Goal: Task Accomplishment & Management: Manage account settings

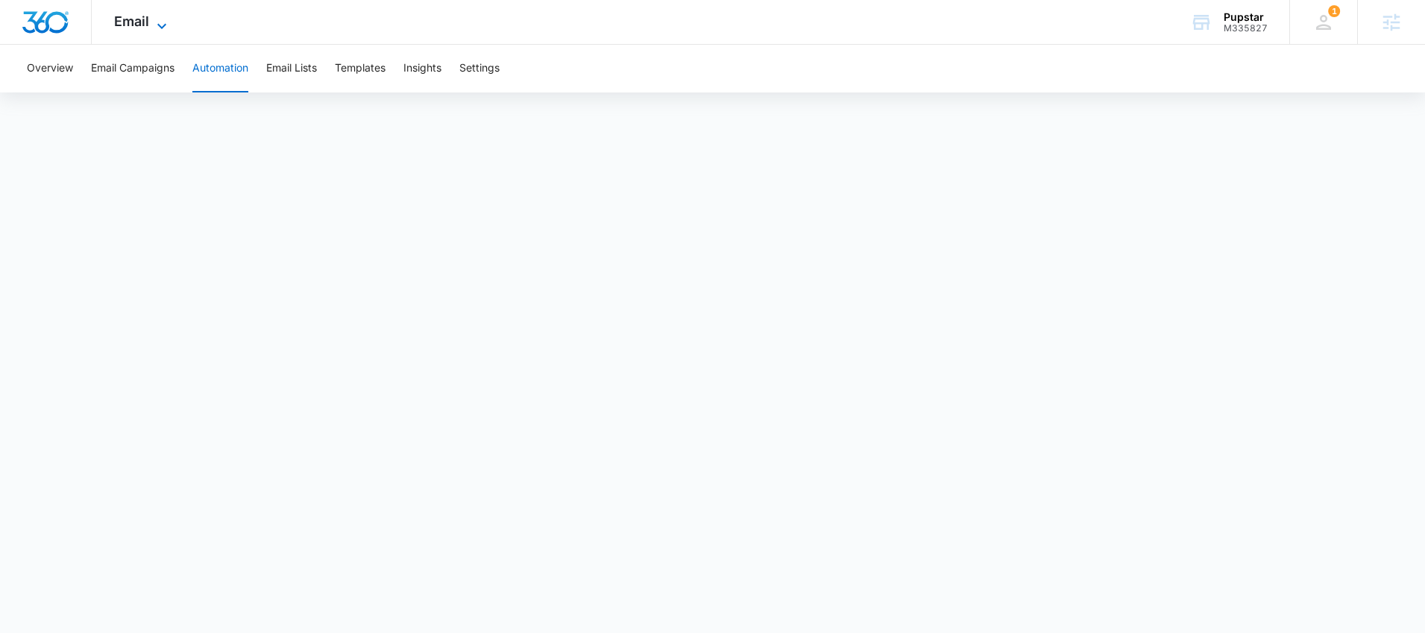
click at [157, 27] on icon at bounding box center [162, 26] width 18 height 18
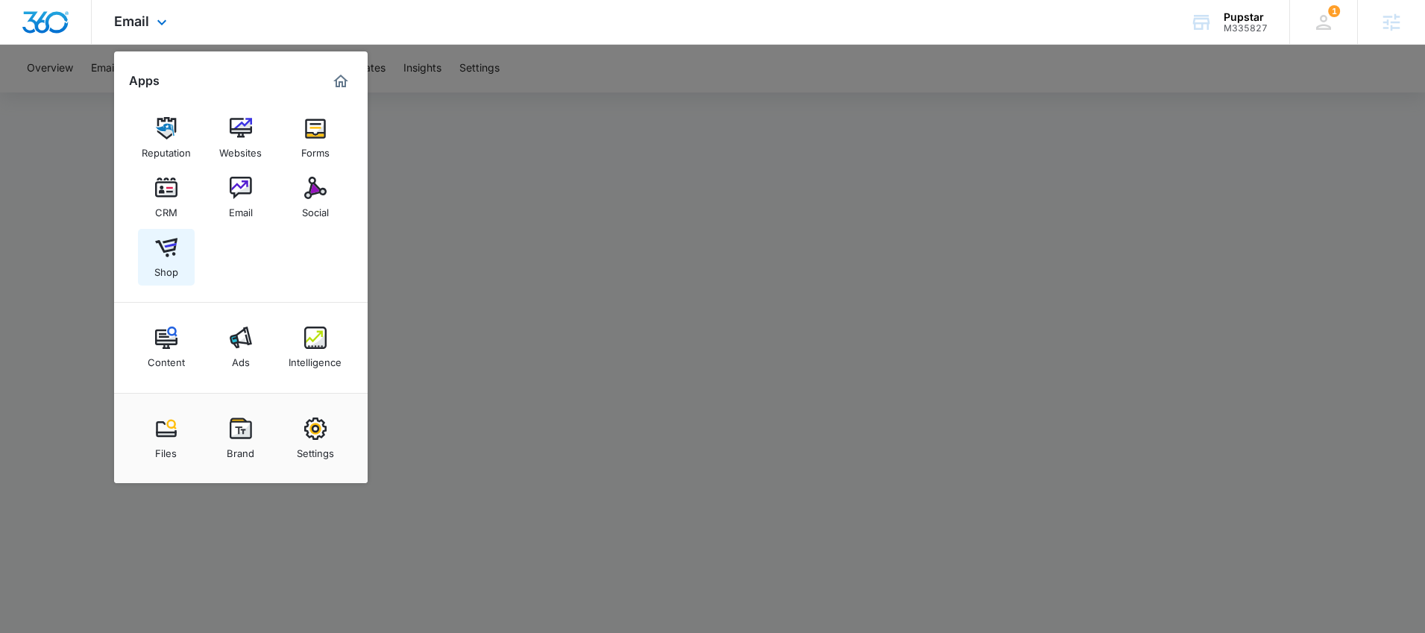
click at [154, 251] on link "Shop" at bounding box center [166, 257] width 57 height 57
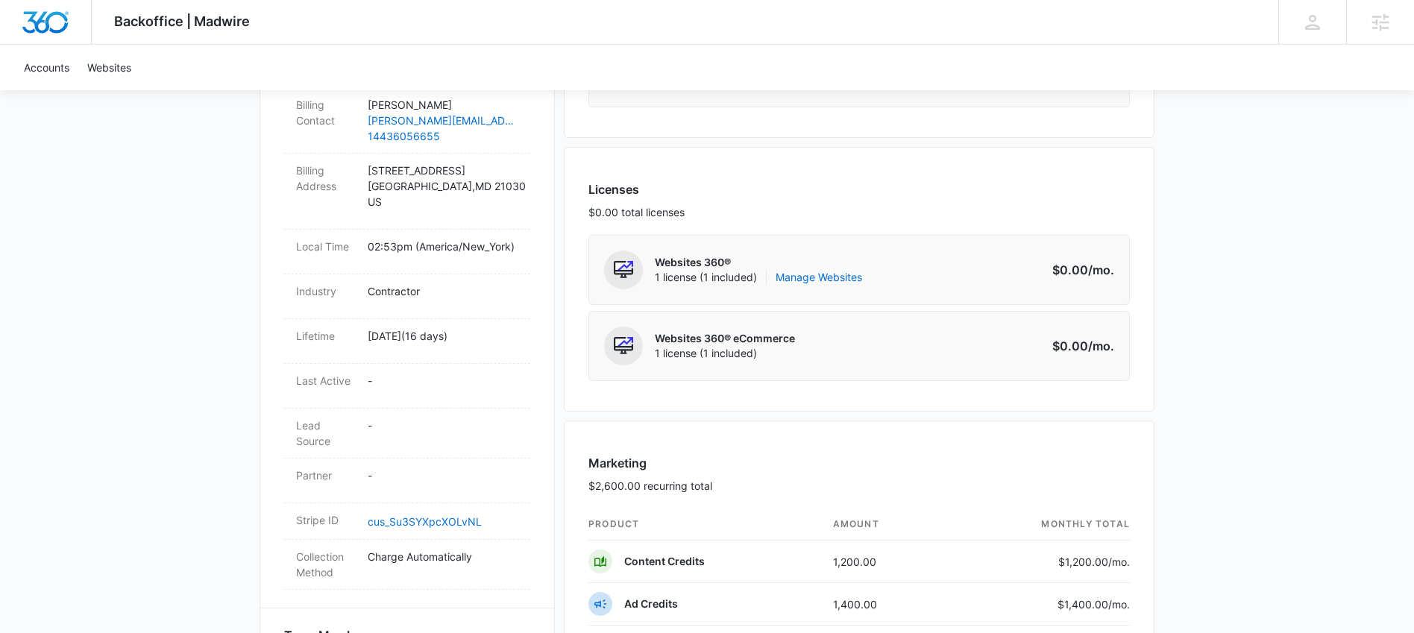
scroll to position [521, 0]
click at [831, 282] on link "Manage Websites" at bounding box center [819, 278] width 87 height 15
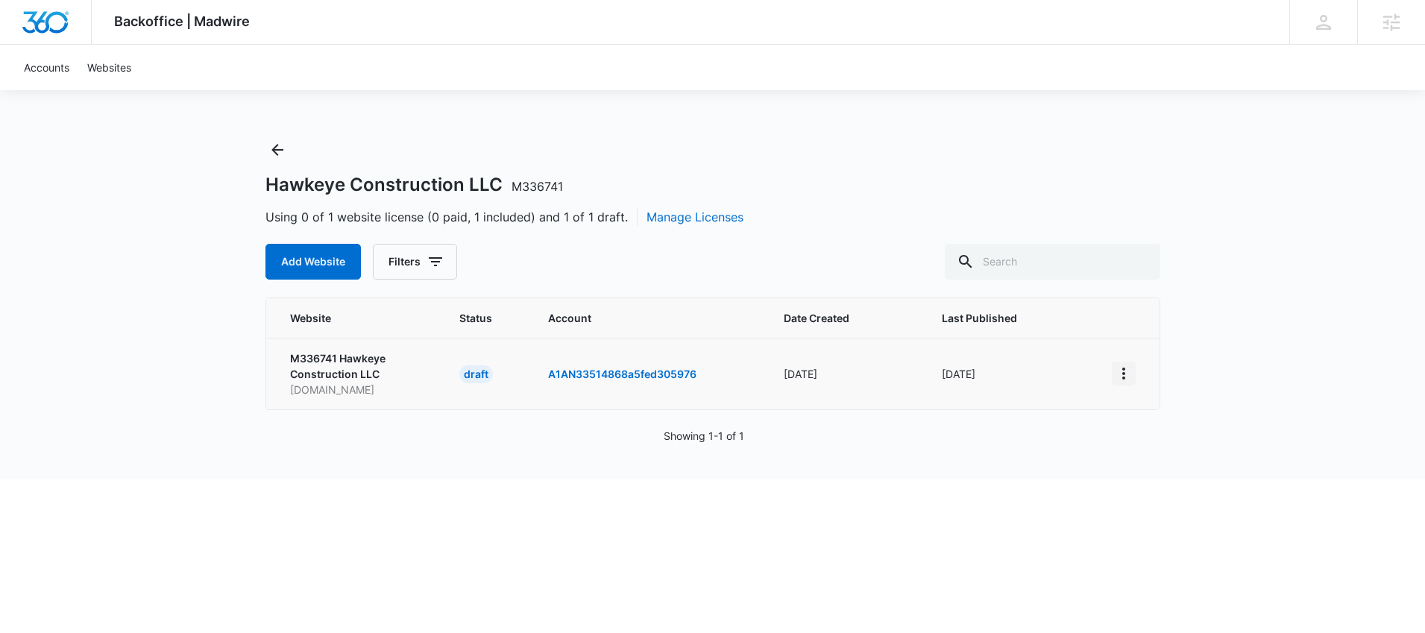
click at [1132, 377] on button "View More" at bounding box center [1124, 374] width 24 height 24
click at [1157, 480] on div "Activate Draft" at bounding box center [1175, 482] width 89 height 10
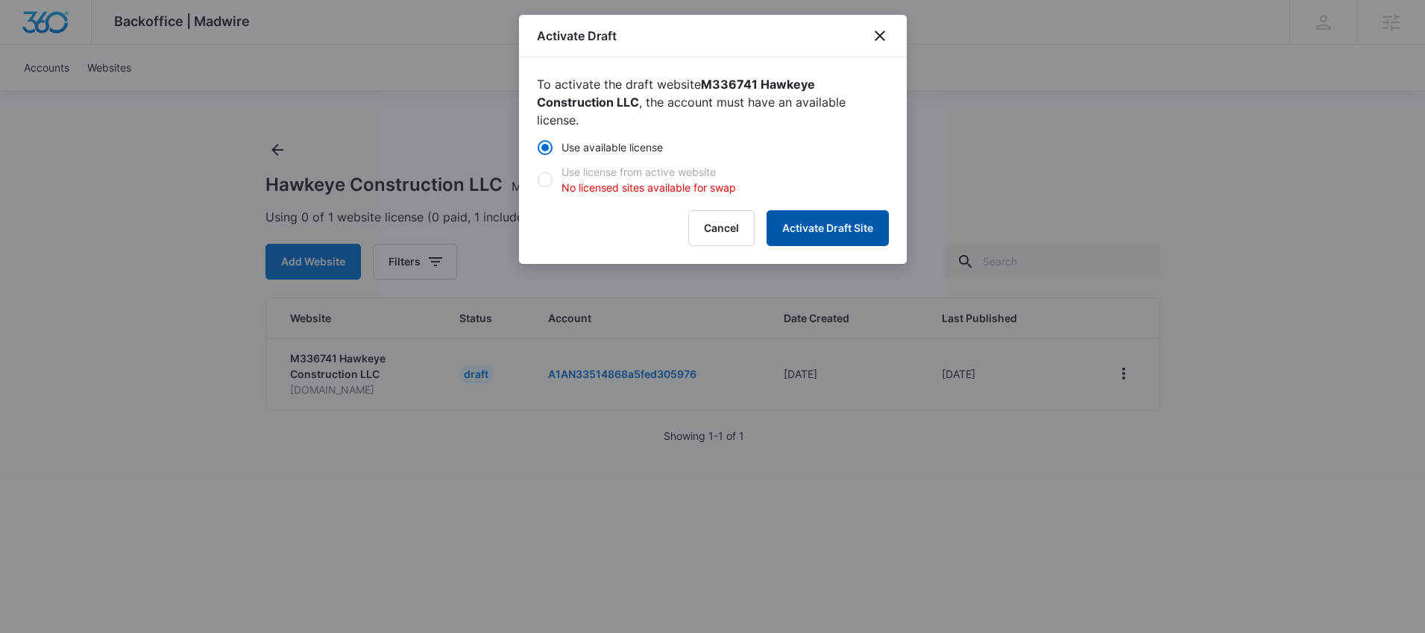
click at [811, 233] on button "Activate Draft Site" at bounding box center [828, 228] width 122 height 36
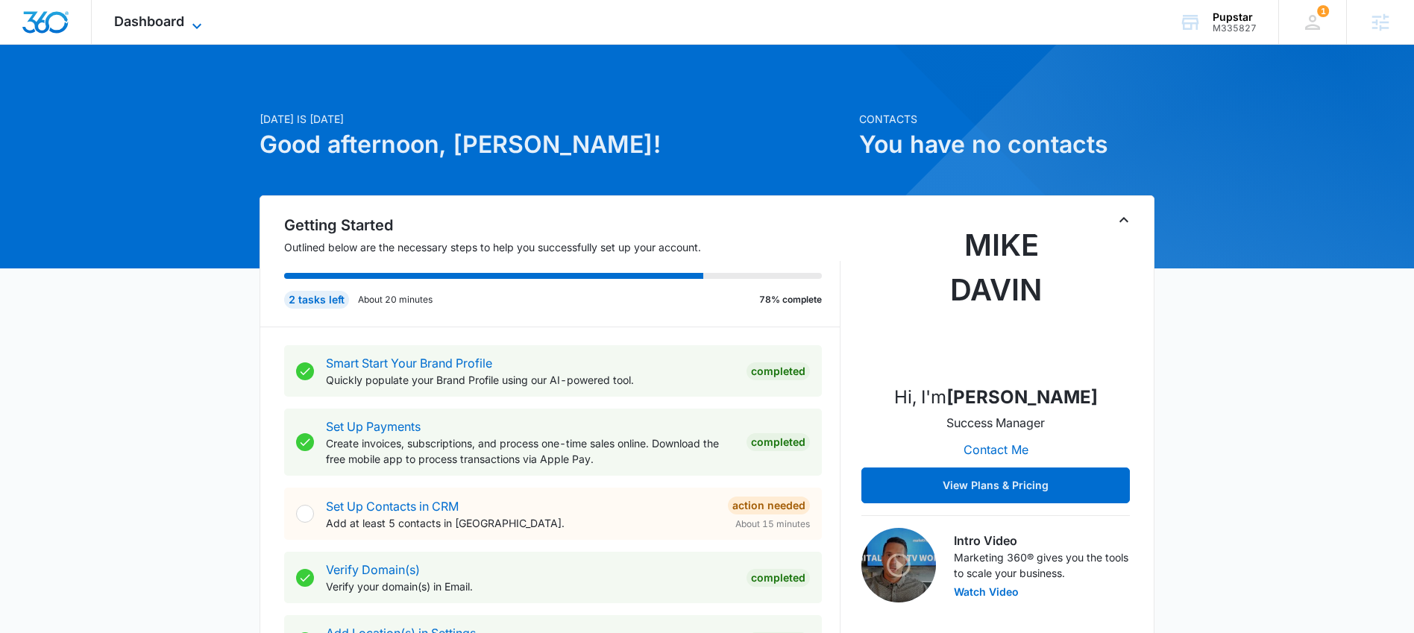
click at [155, 16] on span "Dashboard" at bounding box center [149, 21] width 70 height 16
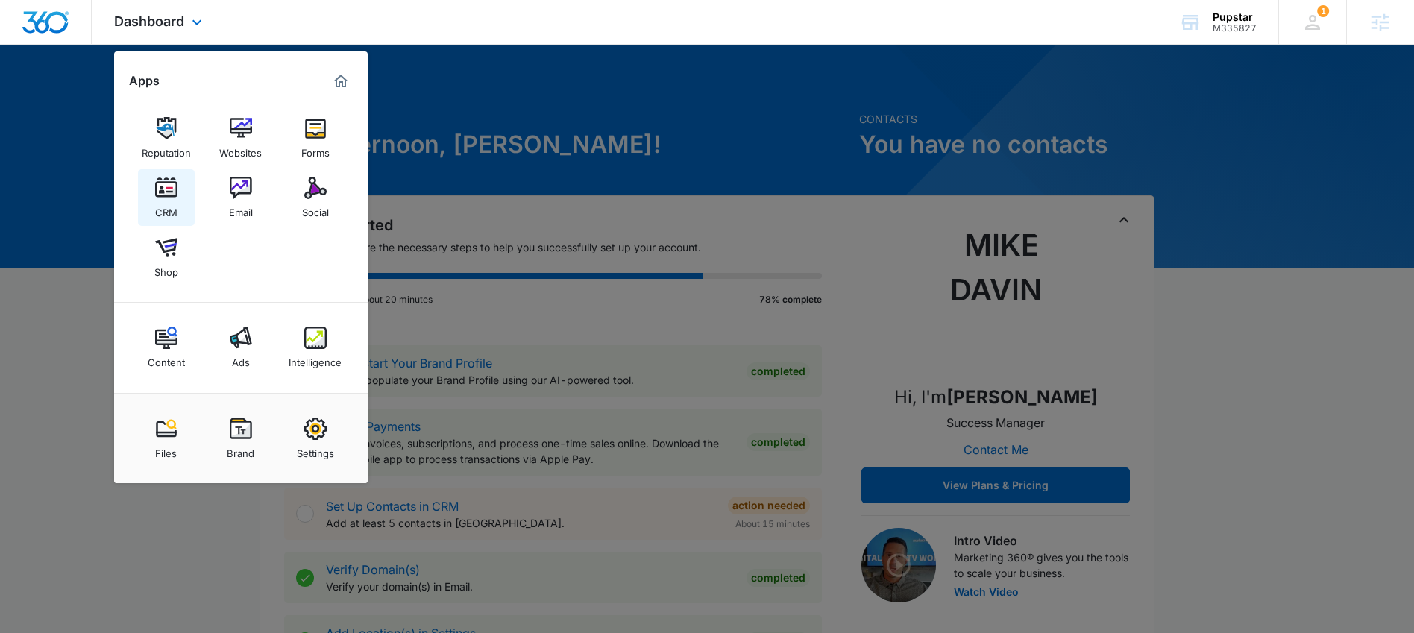
click at [166, 201] on div "CRM" at bounding box center [166, 208] width 22 height 19
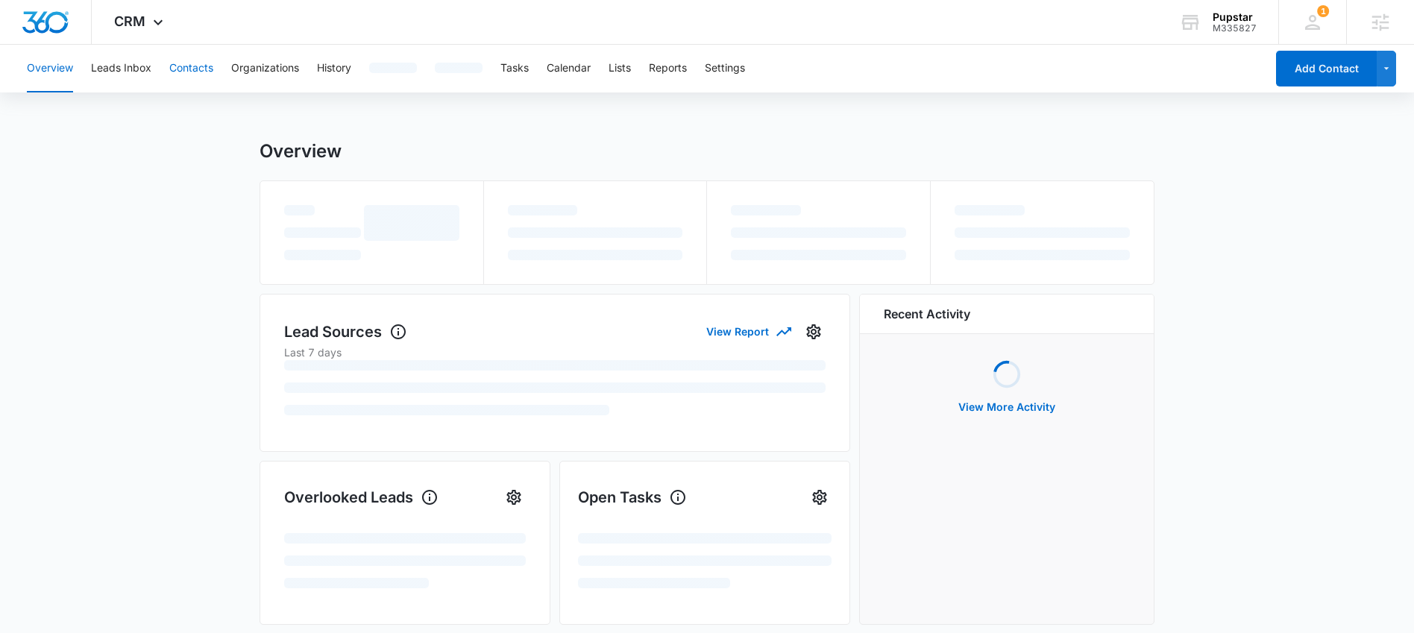
click at [207, 74] on button "Contacts" at bounding box center [191, 69] width 44 height 48
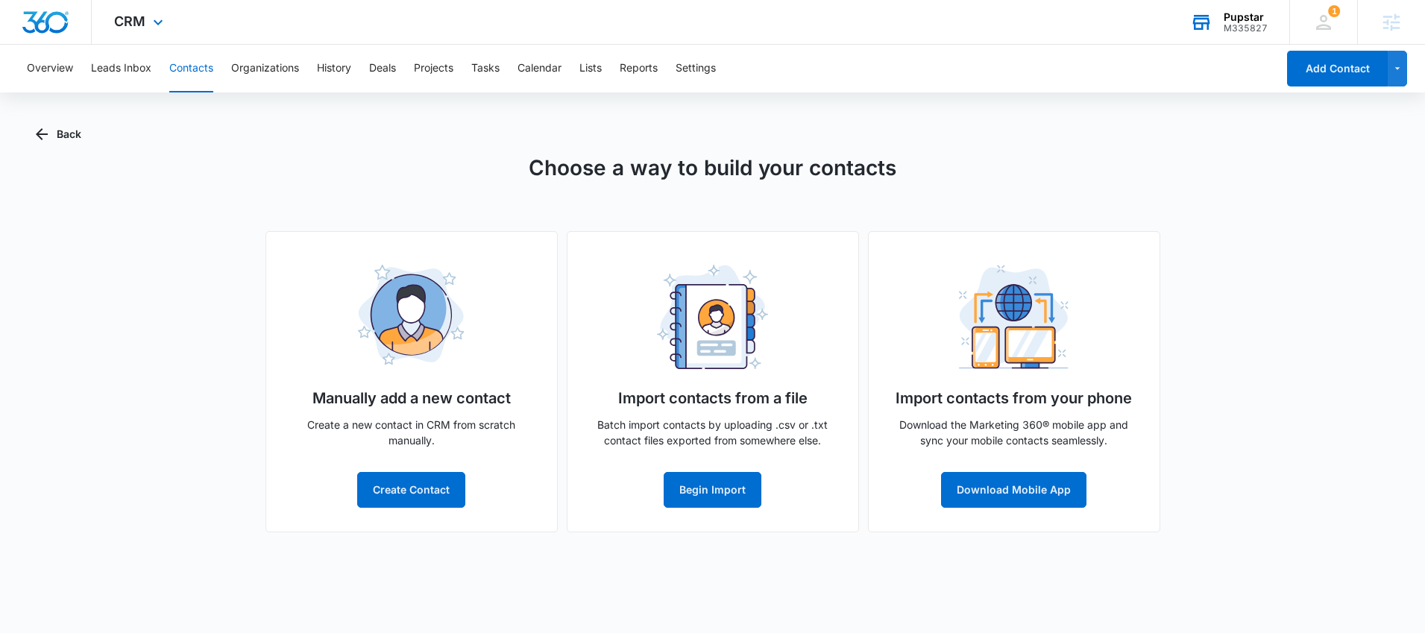
click at [1212, 20] on icon at bounding box center [1201, 22] width 22 height 22
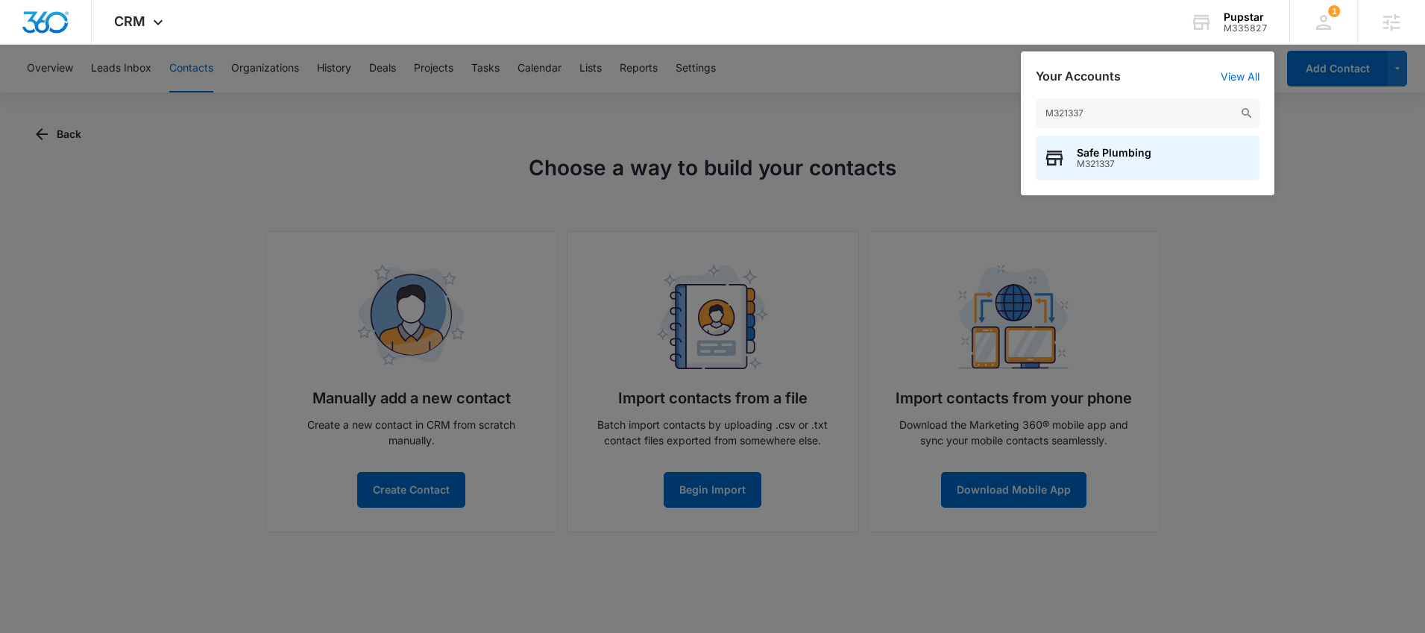
type input "M321337"
click at [1106, 156] on span "Safe Plumbing" at bounding box center [1114, 153] width 75 height 12
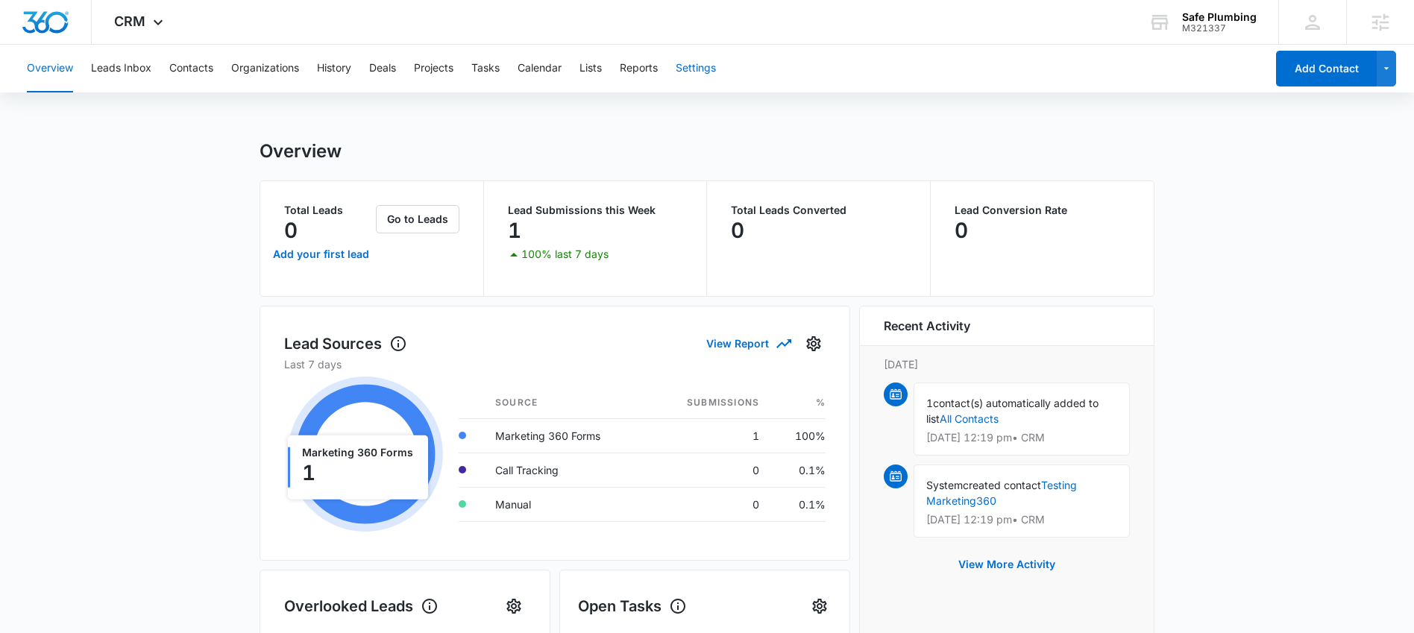
click at [695, 67] on button "Settings" at bounding box center [696, 69] width 40 height 48
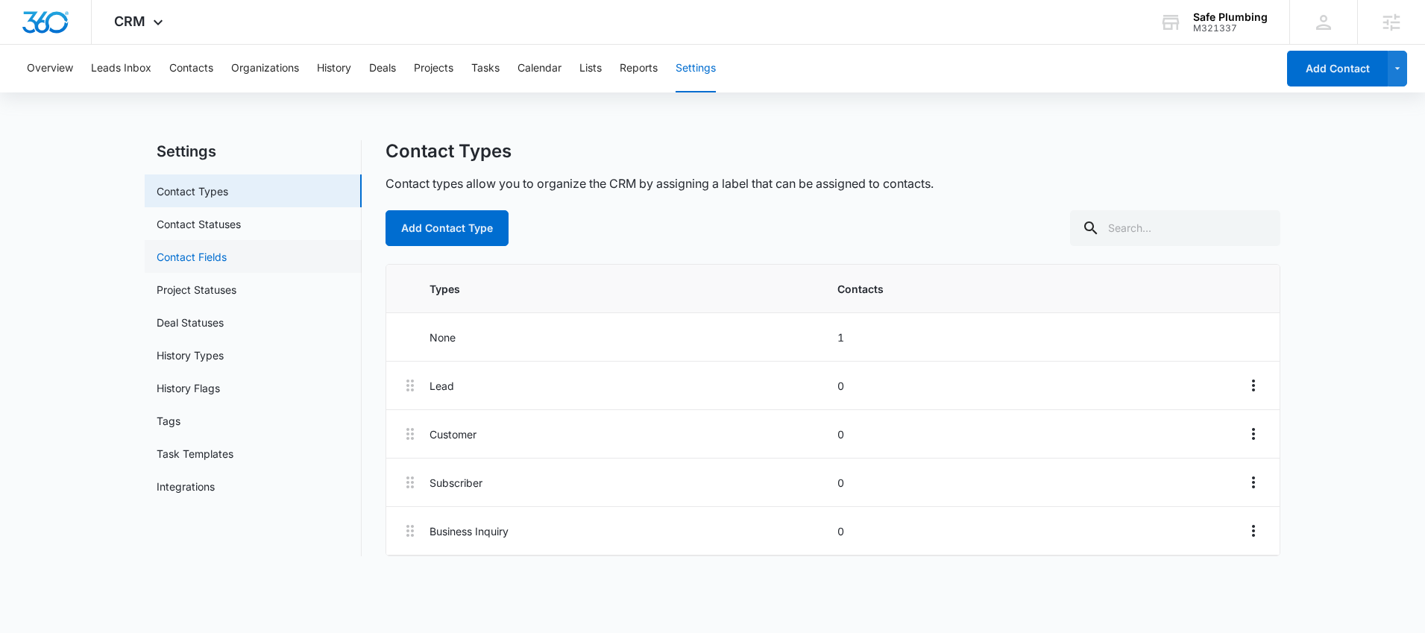
click at [224, 253] on link "Contact Fields" at bounding box center [192, 257] width 70 height 16
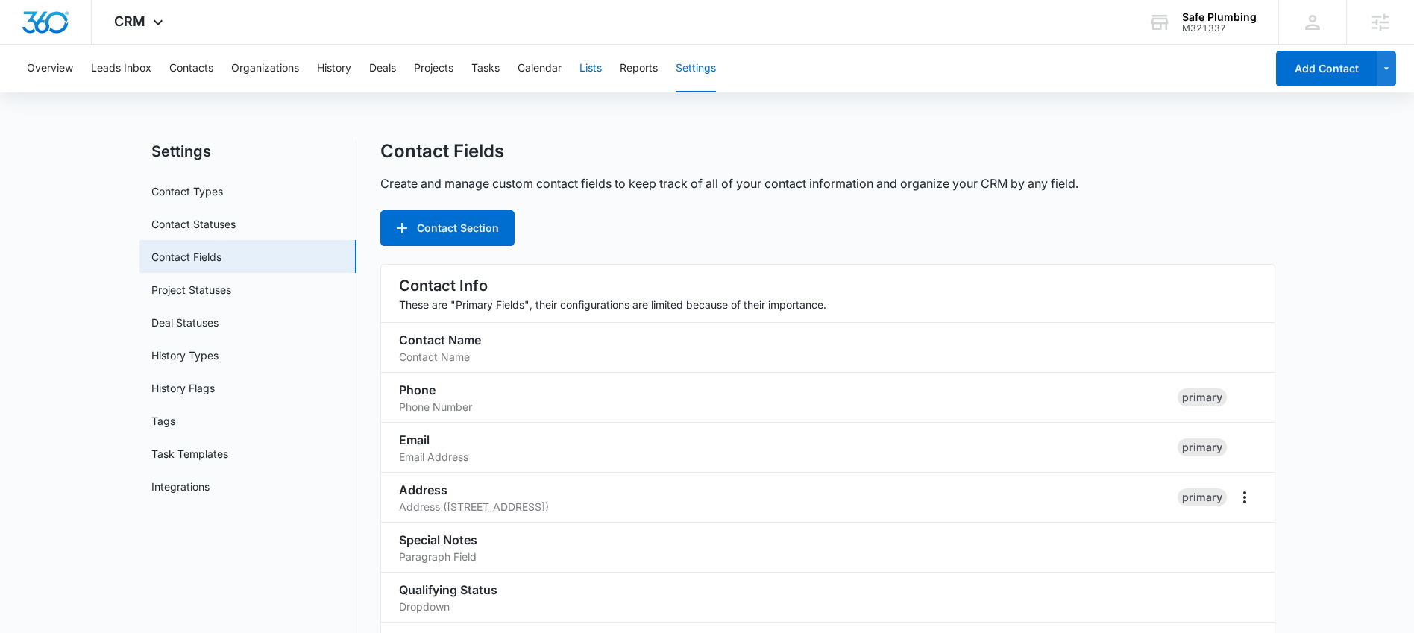
click at [593, 67] on button "Lists" at bounding box center [590, 69] width 22 height 48
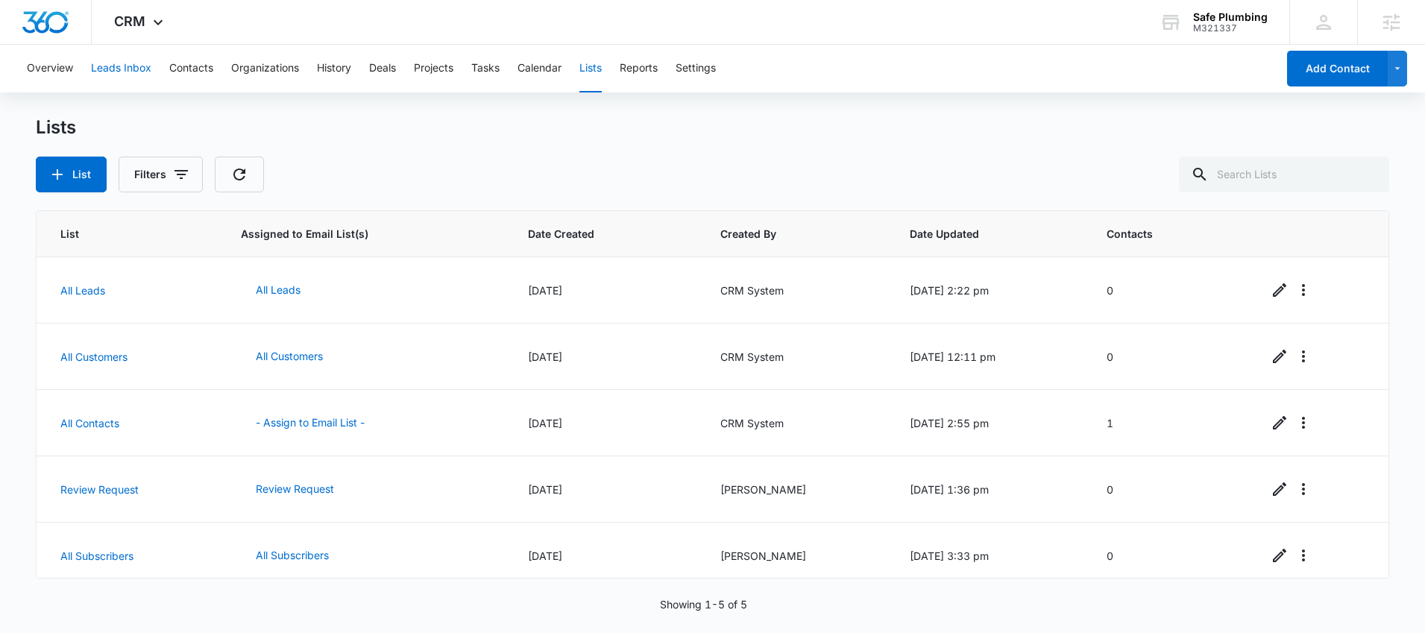
click at [124, 60] on button "Leads Inbox" at bounding box center [121, 69] width 60 height 48
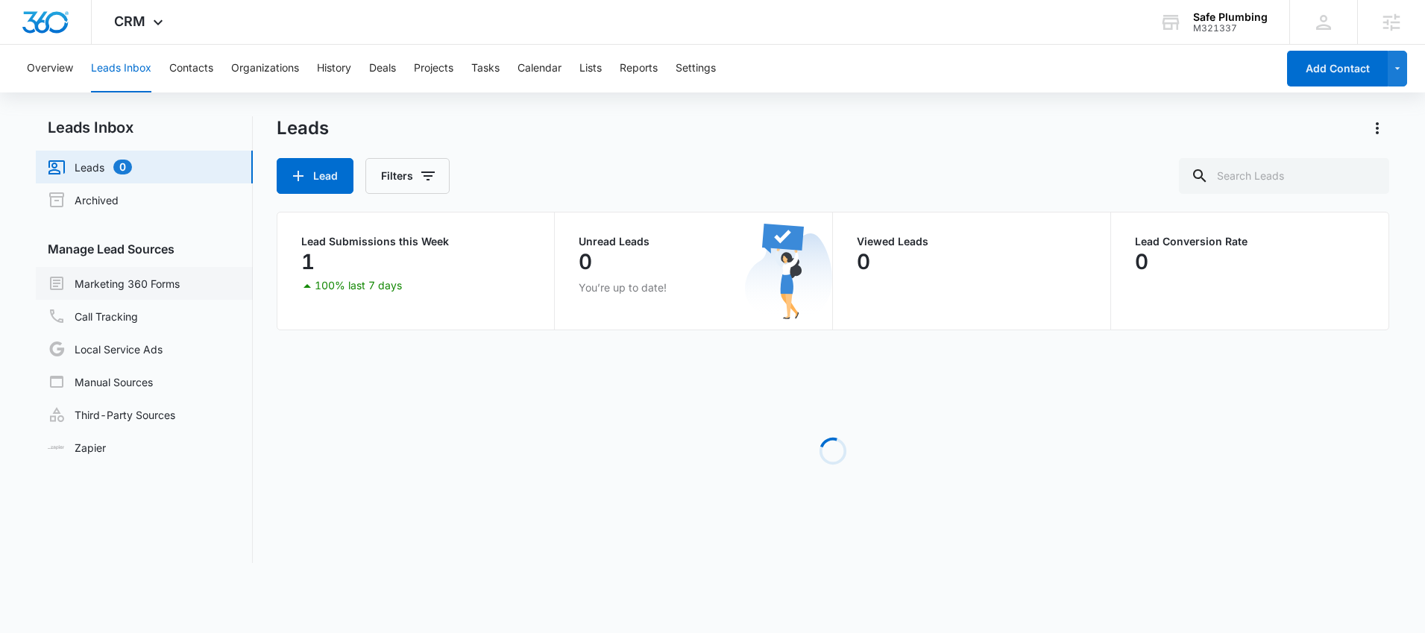
click at [141, 287] on link "Marketing 360 Forms" at bounding box center [114, 283] width 132 height 18
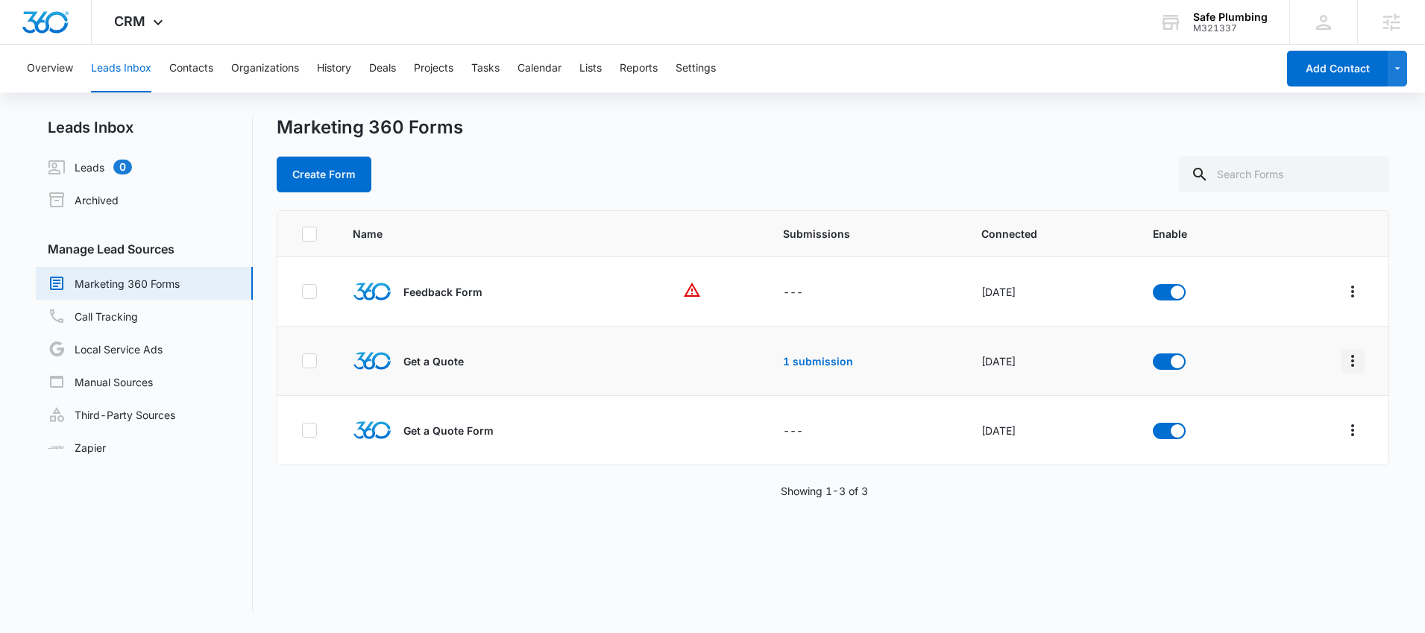
click at [1350, 361] on icon "Overflow Menu" at bounding box center [1353, 361] width 18 height 18
click at [1274, 442] on div "Field Mapping" at bounding box center [1275, 447] width 84 height 10
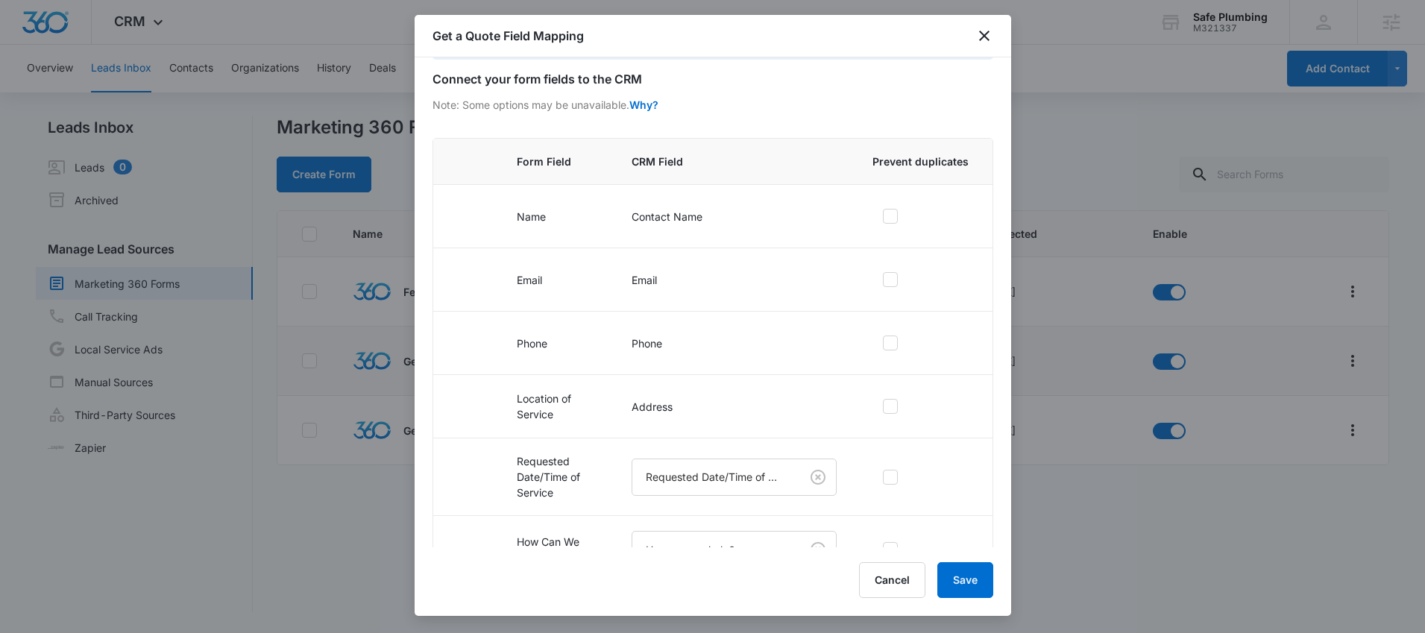
scroll to position [178, 0]
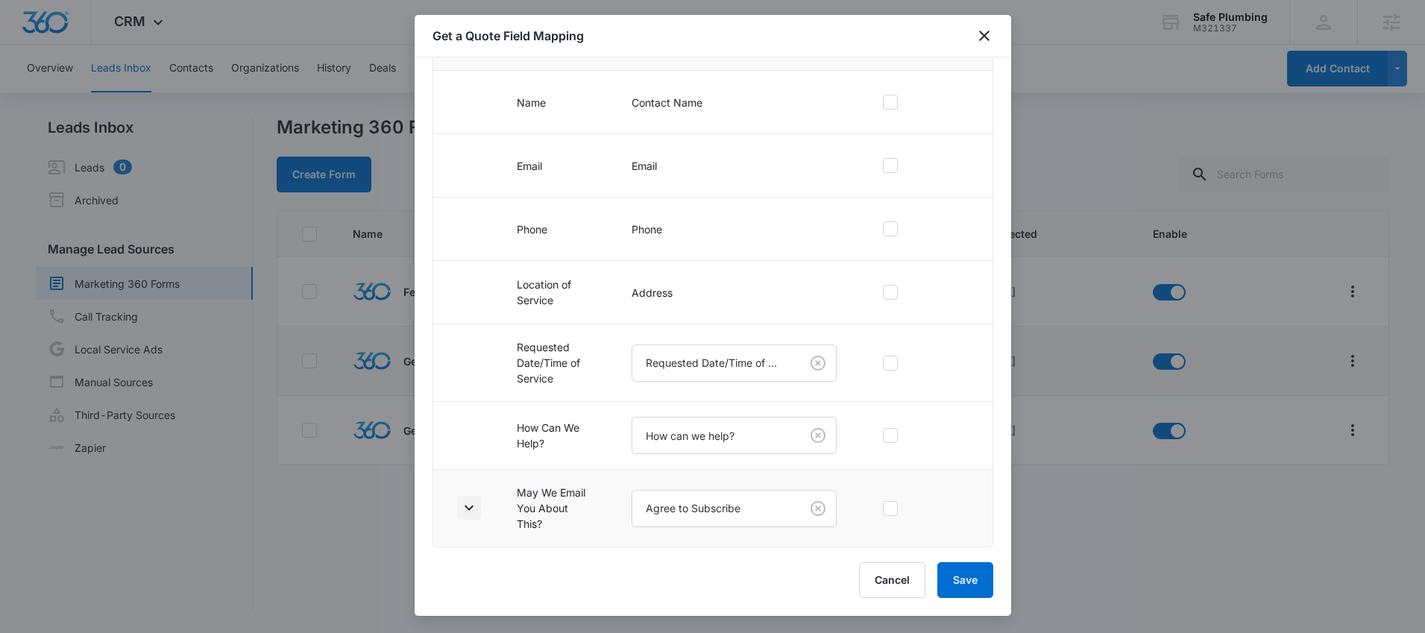
click at [474, 508] on icon "button" at bounding box center [469, 508] width 18 height 18
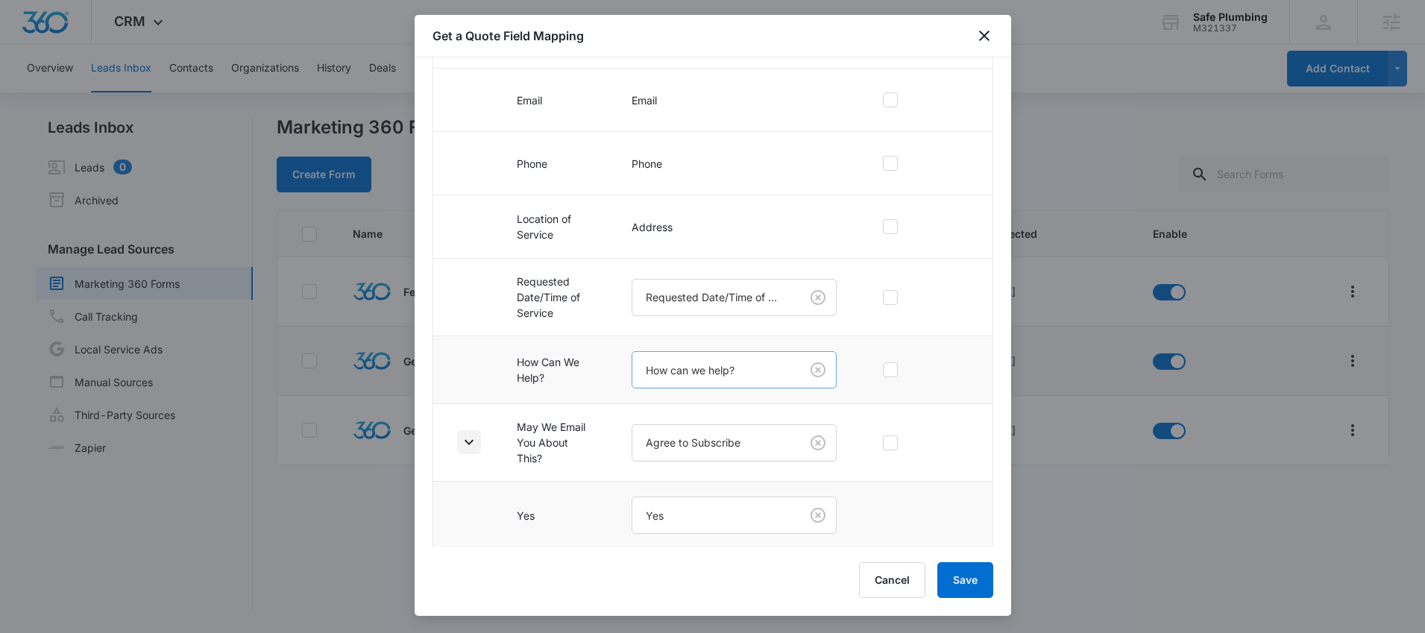
scroll to position [313, 0]
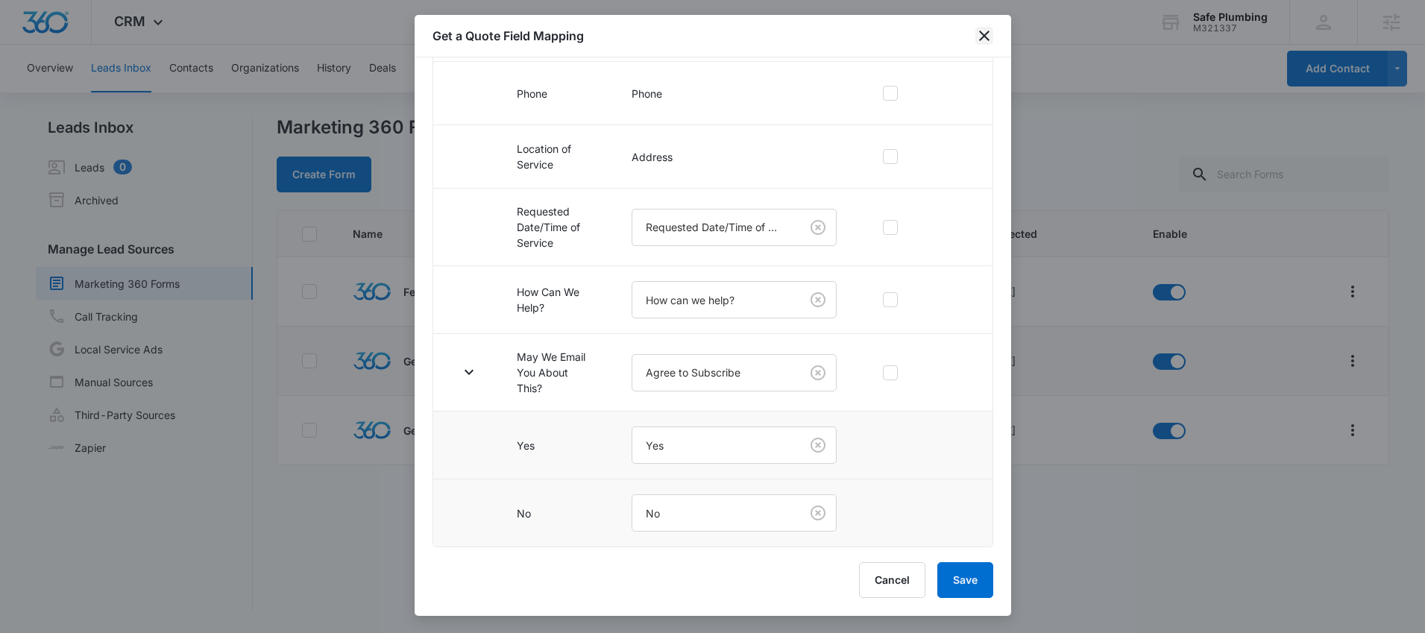
click at [992, 32] on icon "close" at bounding box center [985, 36] width 18 height 18
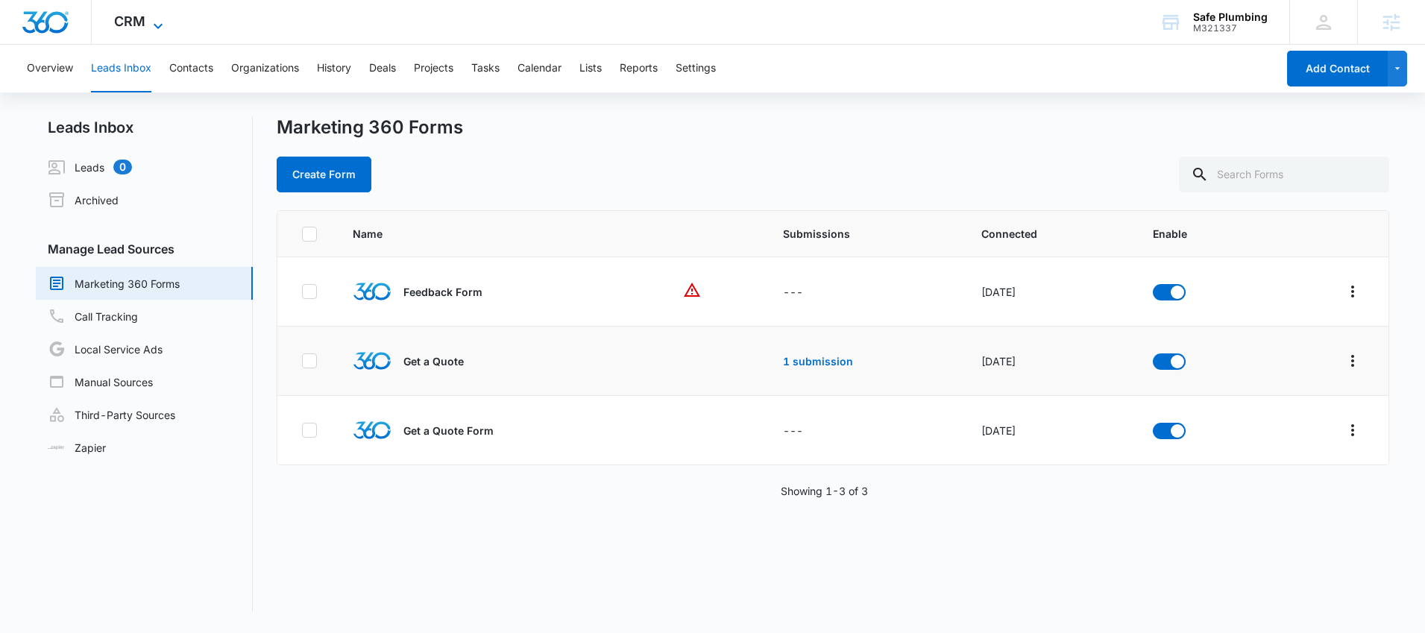
click at [162, 27] on icon at bounding box center [158, 26] width 18 height 18
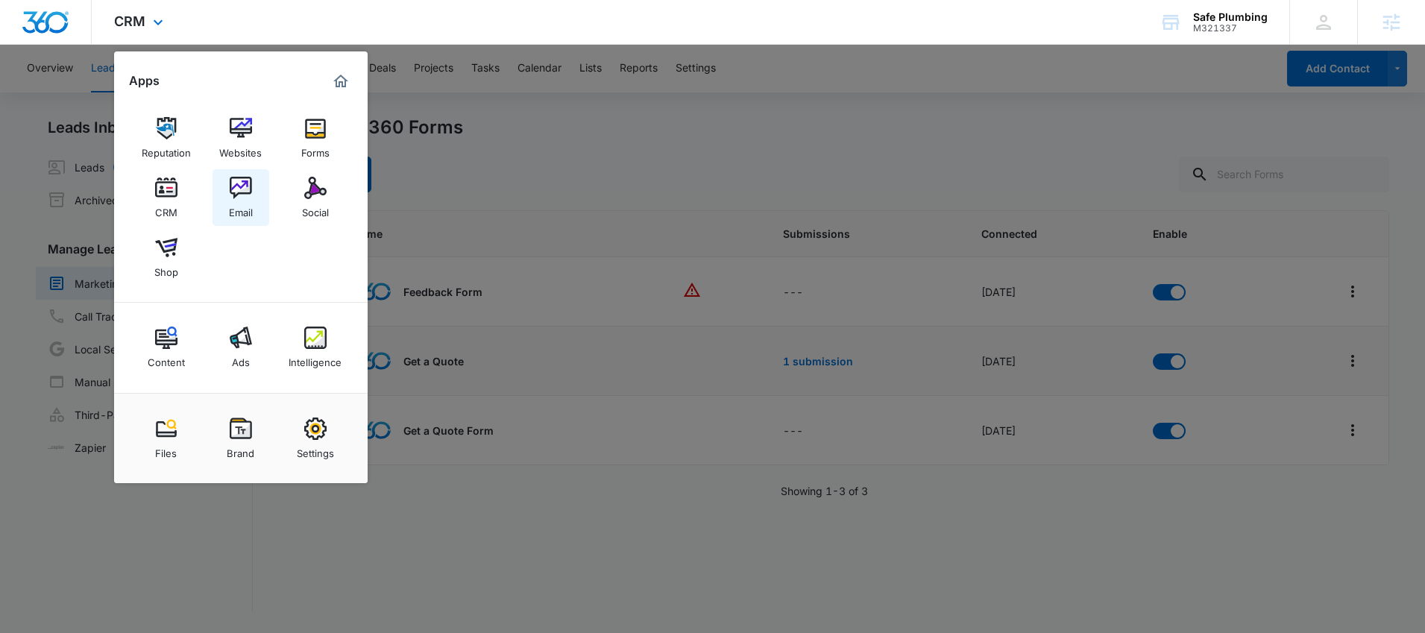
click at [248, 202] on div "Email" at bounding box center [241, 208] width 24 height 19
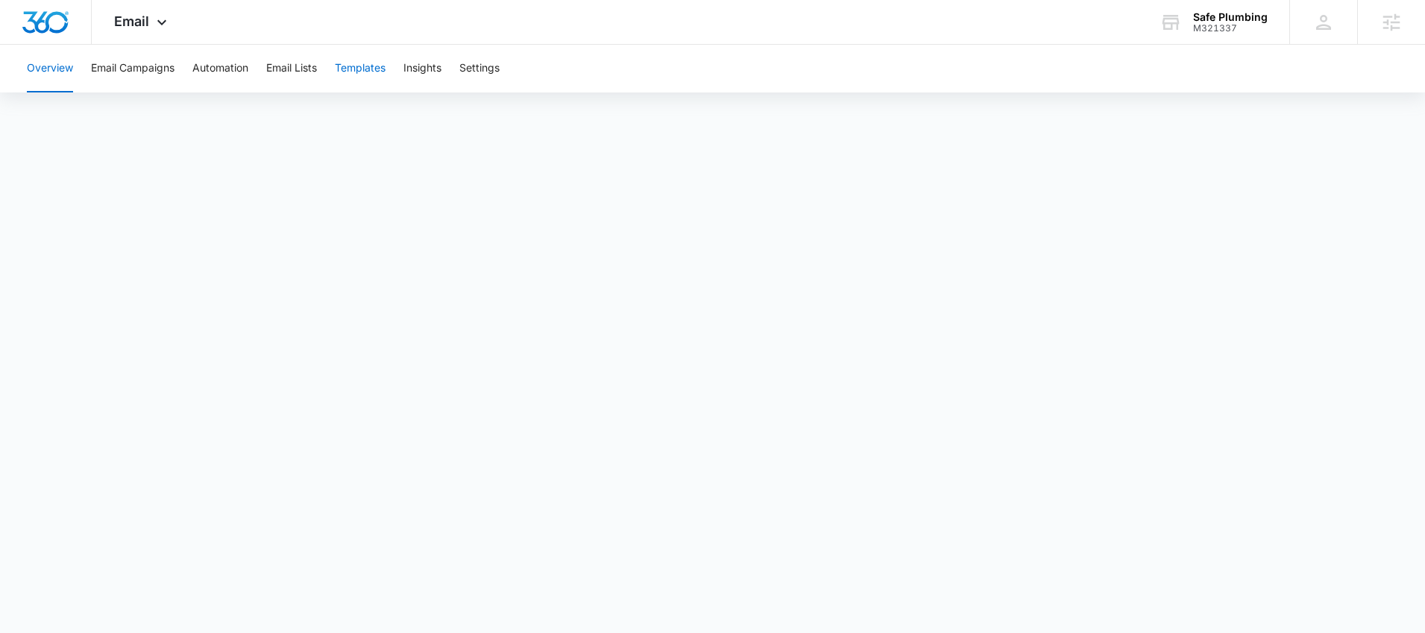
click at [376, 67] on button "Templates" at bounding box center [360, 69] width 51 height 48
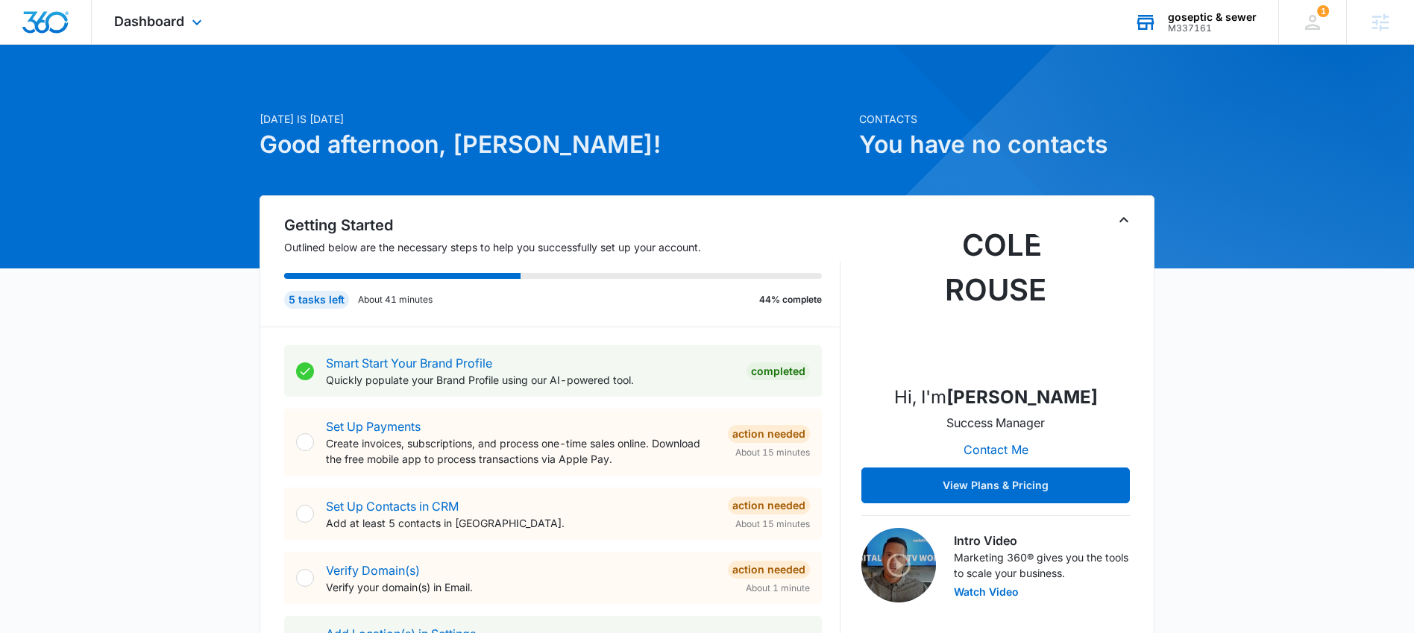
click at [1187, 23] on div "M337161" at bounding box center [1212, 28] width 89 height 10
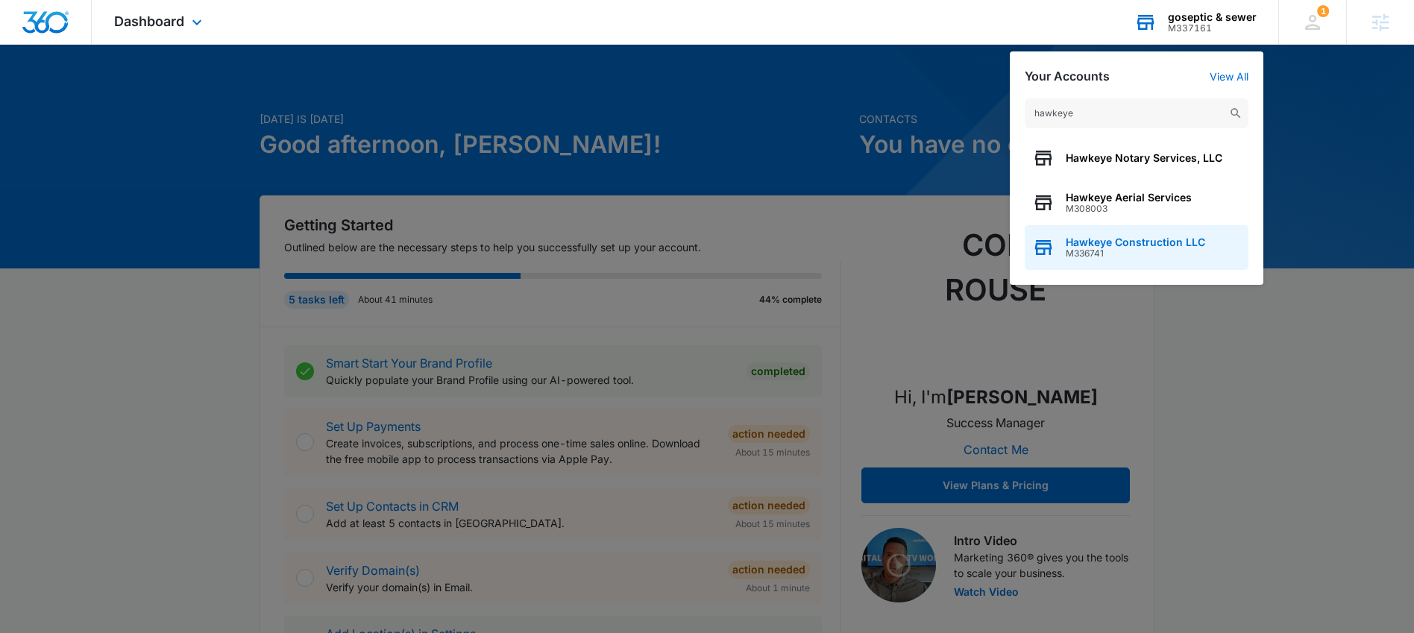
type input "hawkeye"
click at [1131, 247] on span "Hawkeye Construction LLC" at bounding box center [1135, 242] width 139 height 12
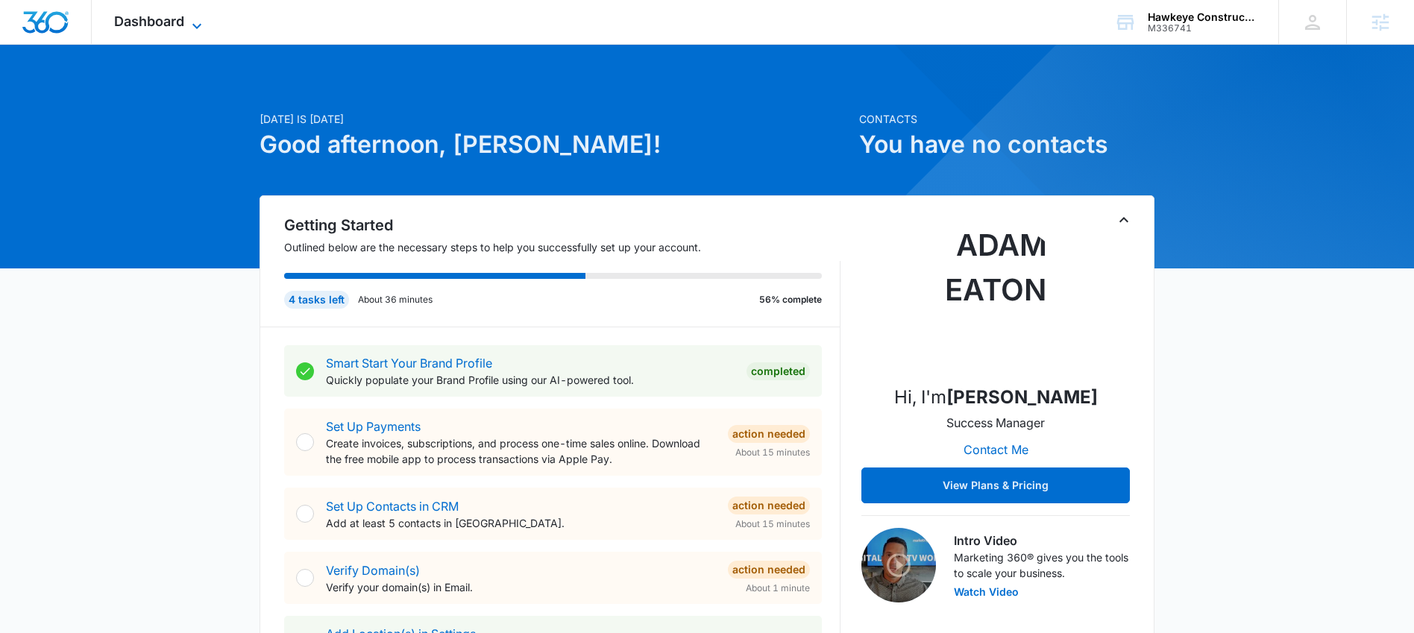
click at [172, 25] on span "Dashboard" at bounding box center [149, 21] width 70 height 16
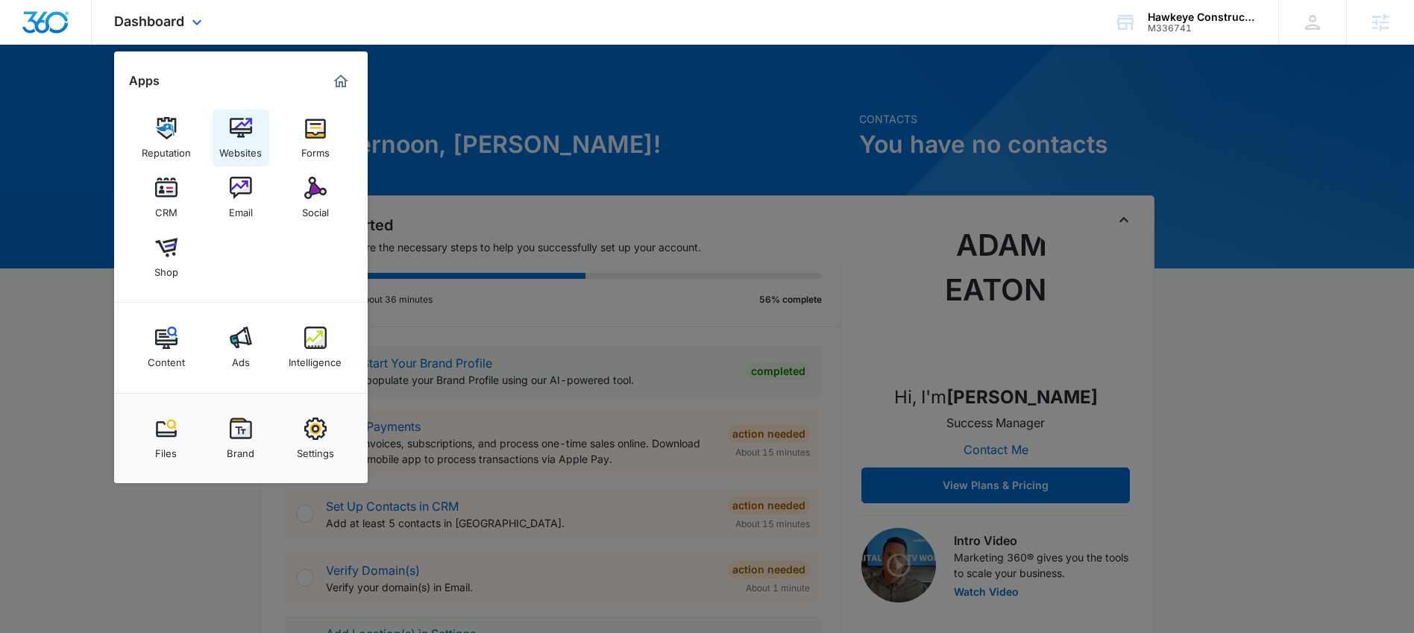
click at [230, 141] on div "Websites" at bounding box center [240, 148] width 43 height 19
